Goal: Task Accomplishment & Management: Use online tool/utility

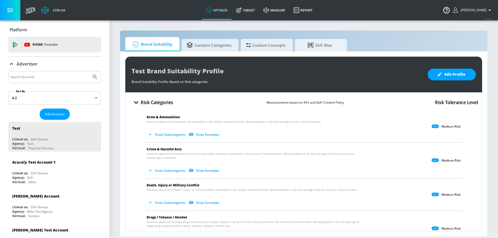
click at [60, 74] on input "Search by name" at bounding box center [49, 76] width 79 height 7
type input "visit [GEOGRAPHIC_DATA]"
click at [89, 71] on button "Submit Search" at bounding box center [94, 76] width 11 height 11
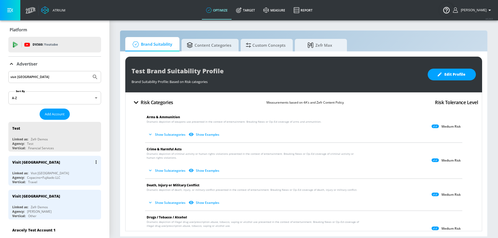
click at [36, 176] on div "Copacino+Fujikado LLC" at bounding box center [43, 177] width 33 height 4
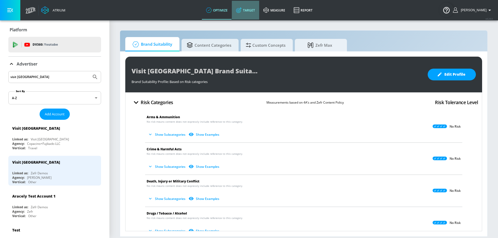
click at [257, 15] on link "Target" at bounding box center [245, 10] width 27 height 19
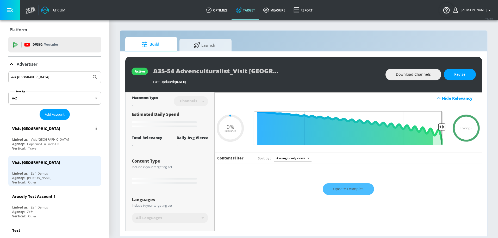
click at [41, 140] on div "Visit [GEOGRAPHIC_DATA]" at bounding box center [50, 139] width 38 height 4
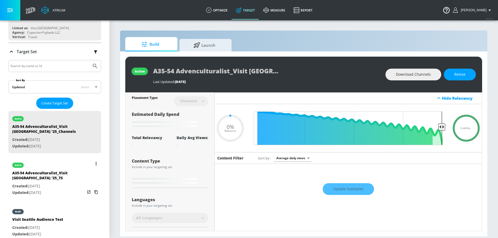
scroll to position [63, 0]
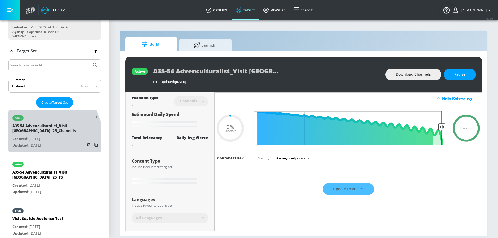
click at [36, 138] on p "Created: [DATE]" at bounding box center [48, 138] width 73 height 7
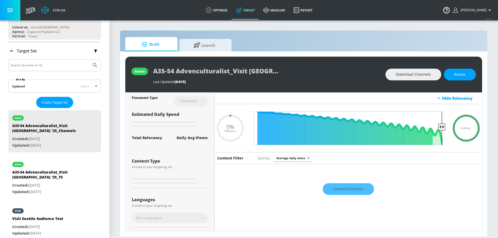
type input "0.5"
